Goal: Understand process/instructions: Learn how to perform a task or action

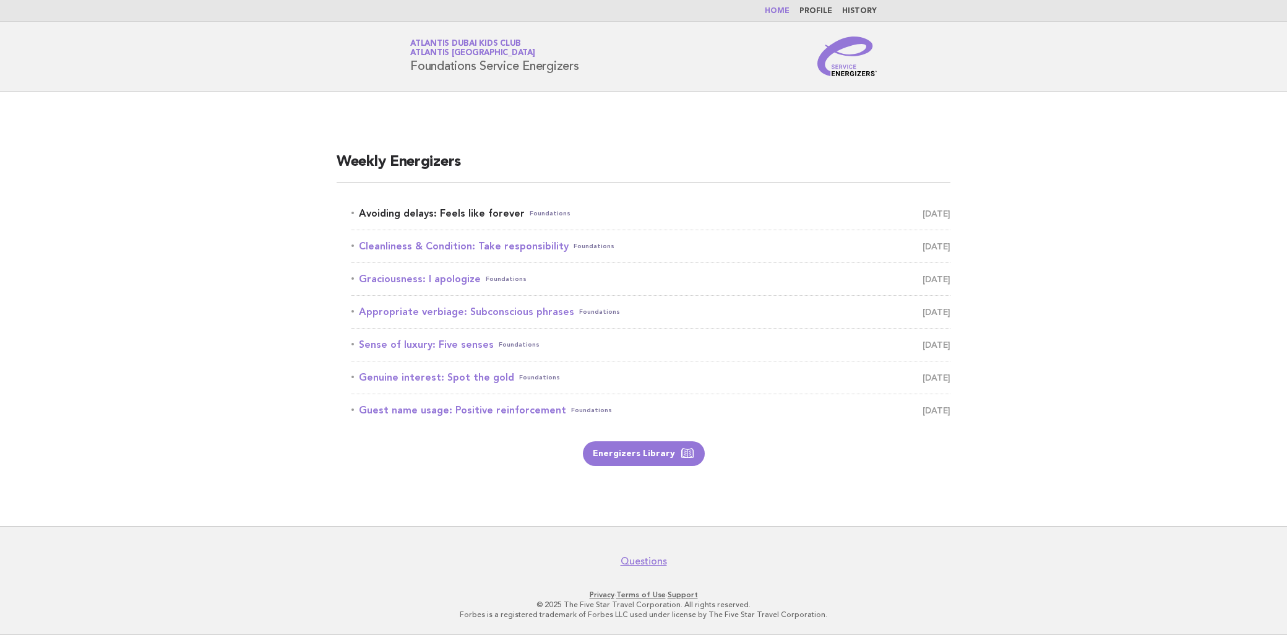
click at [372, 210] on link "Avoiding delays: Feels like forever Foundations September 7" at bounding box center [650, 213] width 599 height 17
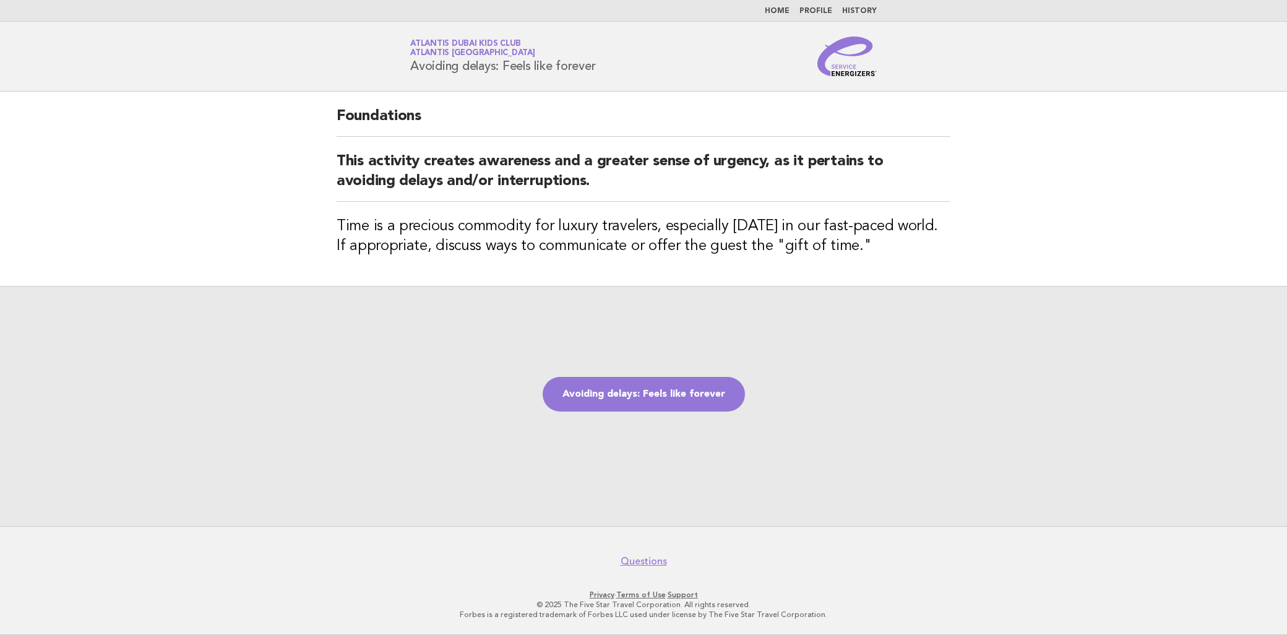
drag, startPoint x: 409, startPoint y: 65, endPoint x: 610, endPoint y: 75, distance: 201.3
click at [610, 75] on div "Service Energizers Atlantis Dubai Kids Club Atlantis Dubai Avoiding delays: Fee…" at bounding box center [643, 56] width 501 height 40
copy h1 "Avoiding delays: Feels like forever"
click at [489, 184] on h2 "This activity creates awareness and a greater sense of urgency, as it pertains …" at bounding box center [643, 177] width 614 height 50
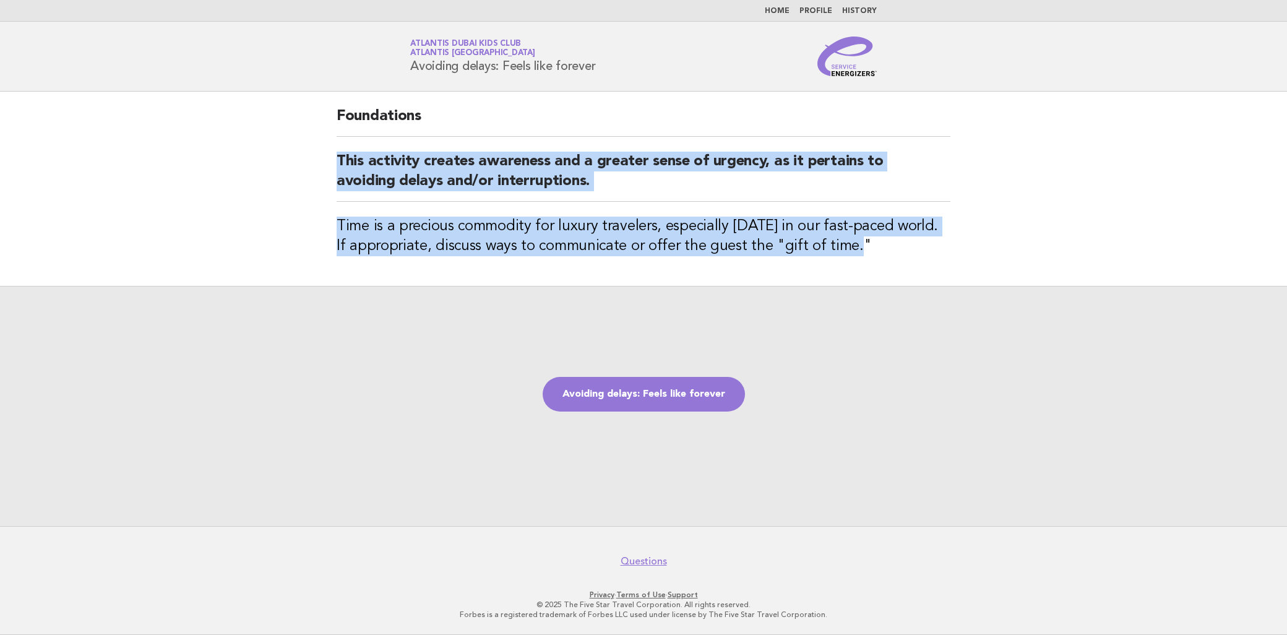
drag, startPoint x: 331, startPoint y: 158, endPoint x: 865, endPoint y: 240, distance: 540.1
click at [865, 240] on div "Foundations This activity creates awareness and a greater sense of urgency, as …" at bounding box center [643, 189] width 643 height 194
copy div "This activity creates awareness and a greater sense of urgency, as it pertains …"
click at [758, 241] on h3 "Time is a precious commodity for luxury travelers, especially today in our fast…" at bounding box center [643, 236] width 614 height 40
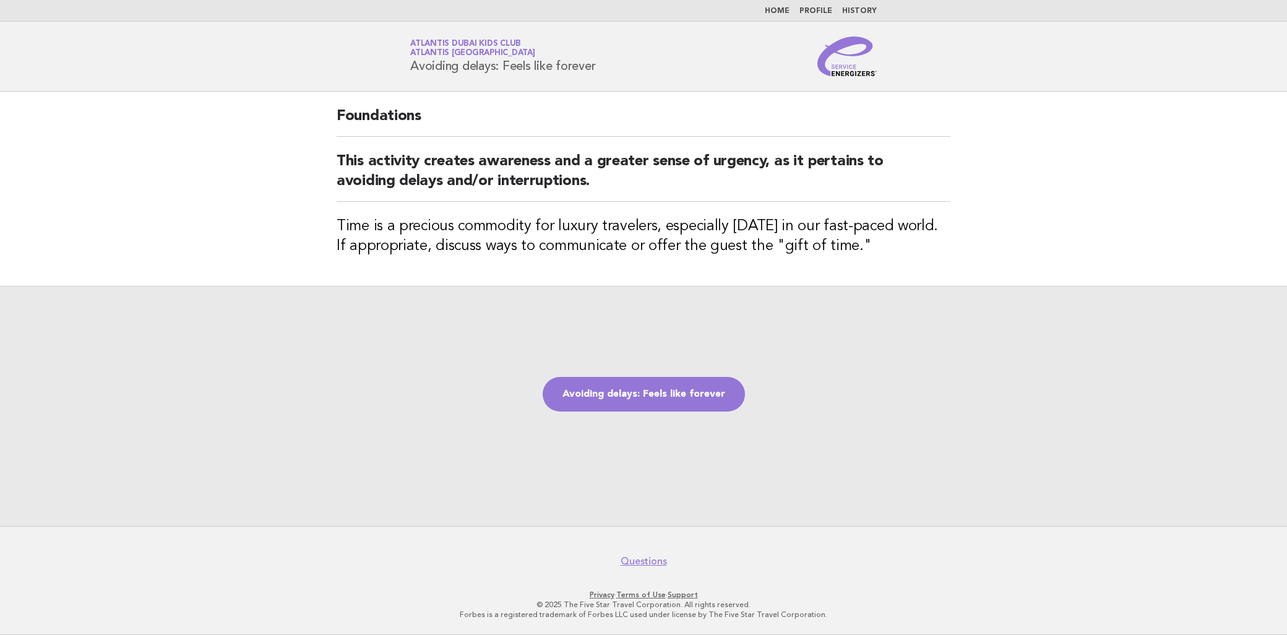
click at [625, 374] on div "Avoiding delays: Feels like forever" at bounding box center [643, 406] width 1287 height 240
click at [615, 393] on link "Avoiding delays: Feels like forever" at bounding box center [643, 394] width 202 height 35
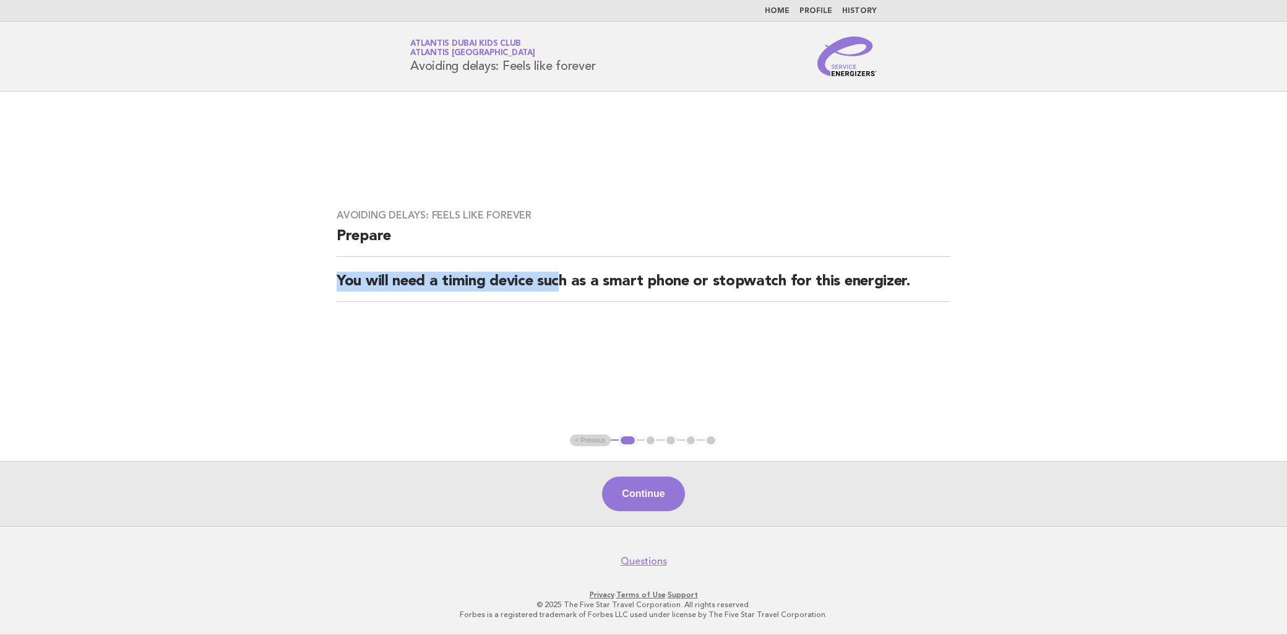
drag, startPoint x: 336, startPoint y: 278, endPoint x: 571, endPoint y: 289, distance: 234.7
click at [571, 289] on h2 "You will need a timing device such as a smart phone or stopwatch for this energ…" at bounding box center [643, 287] width 614 height 30
drag, startPoint x: 571, startPoint y: 289, endPoint x: 628, endPoint y: 314, distance: 61.8
click at [628, 314] on div "Avoiding delays: Feels like forever Prepare You will need a timing device such …" at bounding box center [643, 262] width 643 height 137
click at [646, 497] on button "Continue" at bounding box center [643, 493] width 82 height 35
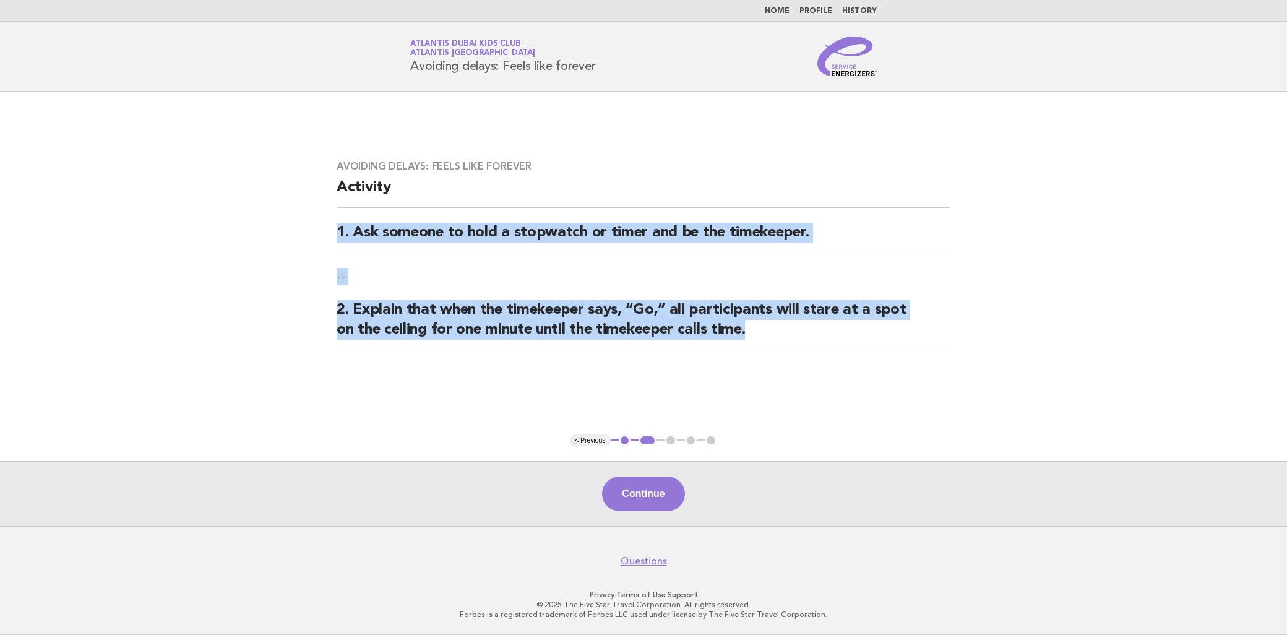
drag, startPoint x: 329, startPoint y: 238, endPoint x: 808, endPoint y: 331, distance: 487.7
click at [808, 331] on div "Avoiding delays: Feels like forever Activity 1. Ask someone to hold a stopwatch…" at bounding box center [643, 262] width 643 height 234
drag, startPoint x: 808, startPoint y: 331, endPoint x: 796, endPoint y: 338, distance: 13.6
click at [796, 338] on h2 "2. Explain that when the timekeeper says, “Go,” all participants will stare at …" at bounding box center [643, 325] width 614 height 50
click at [792, 340] on h2 "2. Explain that when the timekeeper says, “Go,” all participants will stare at …" at bounding box center [643, 325] width 614 height 50
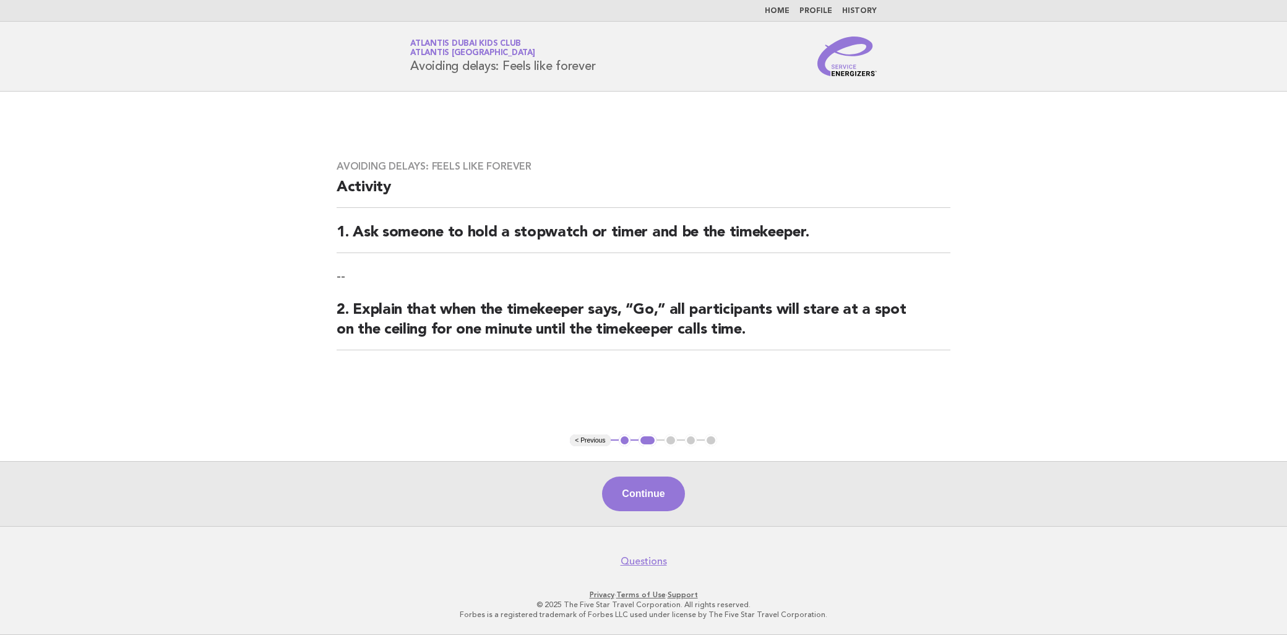
click at [625, 473] on div "Continue" at bounding box center [643, 493] width 1287 height 65
click at [619, 505] on button "Continue" at bounding box center [643, 493] width 82 height 35
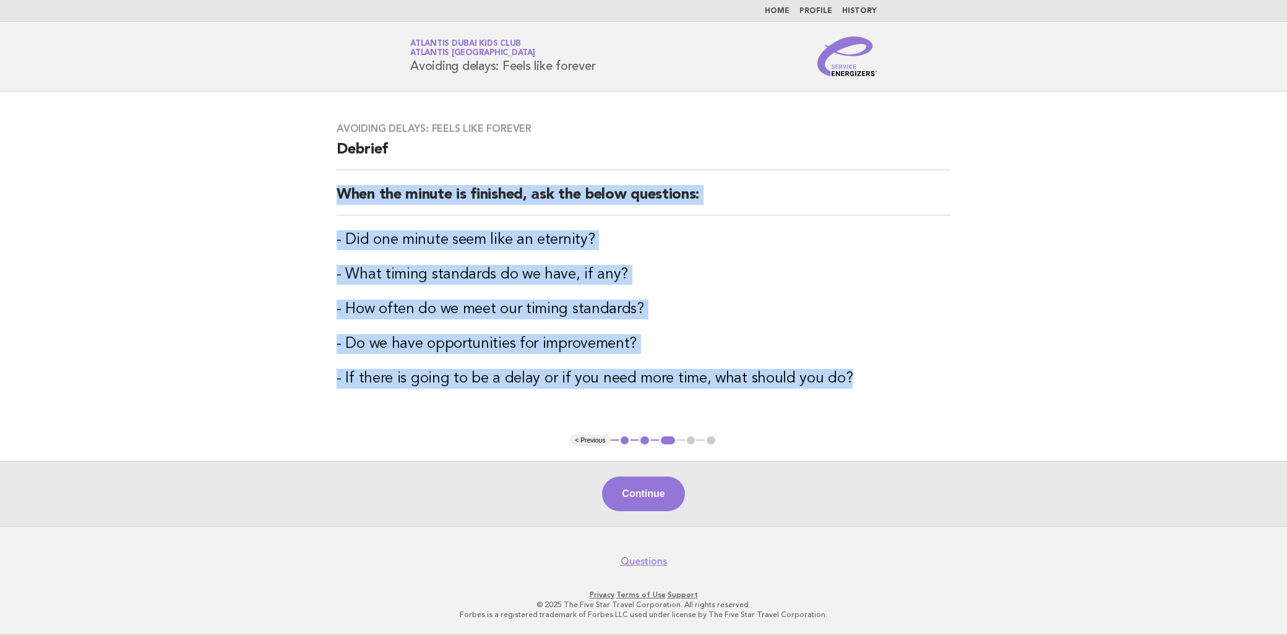
drag, startPoint x: 336, startPoint y: 192, endPoint x: 854, endPoint y: 382, distance: 551.4
click at [854, 382] on div "Avoiding delays: Feels like forever Debrief When the minute is finished, ask th…" at bounding box center [643, 263] width 643 height 311
copy div "When the minute is finished, ask the below questions: - Did one minute seem lik…"
click at [670, 501] on button "Continue" at bounding box center [643, 493] width 82 height 35
